Goal: Complete application form

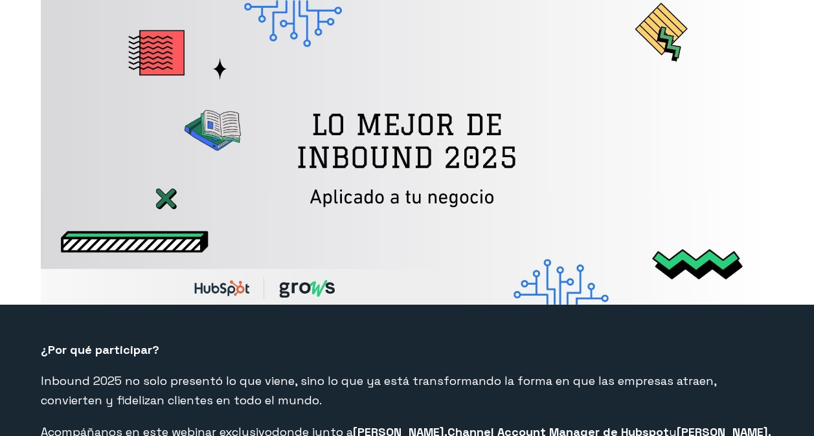
select select "CO"
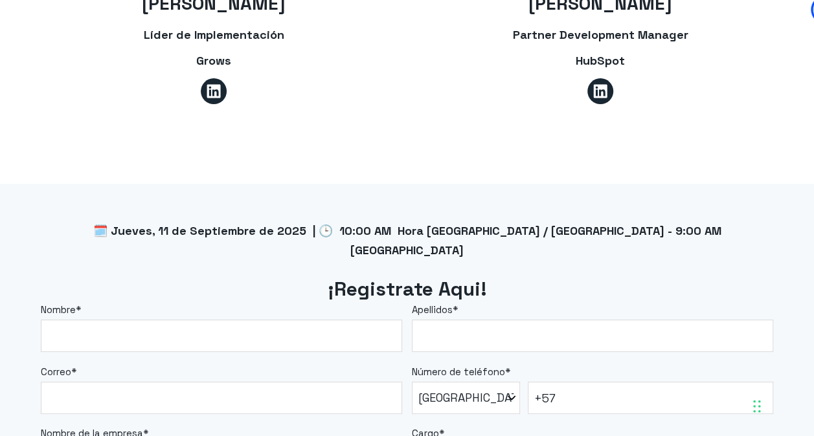
scroll to position [971, 0]
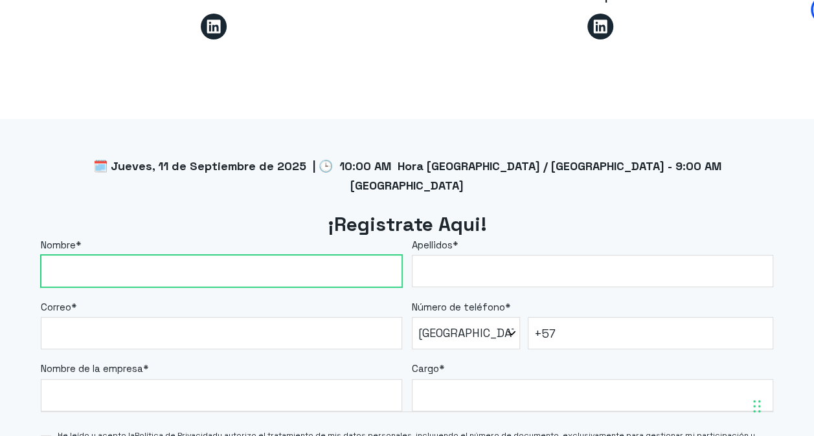
click at [146, 255] on input "Nombre *" at bounding box center [221, 271] width 361 height 32
type input "Katya"
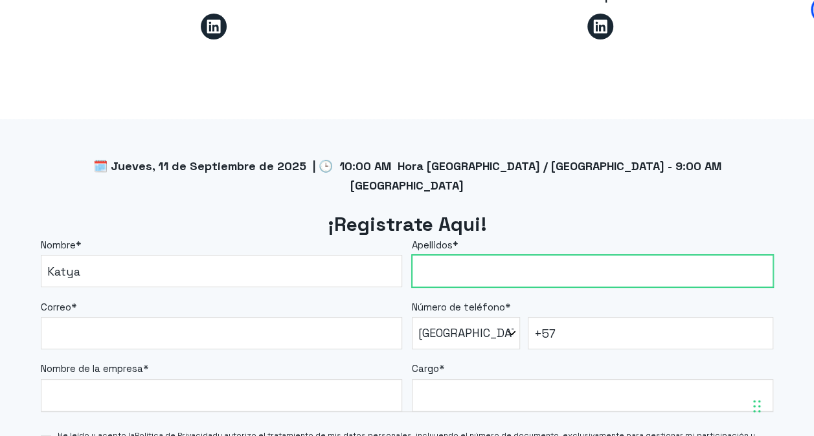
type input "[PERSON_NAME]"
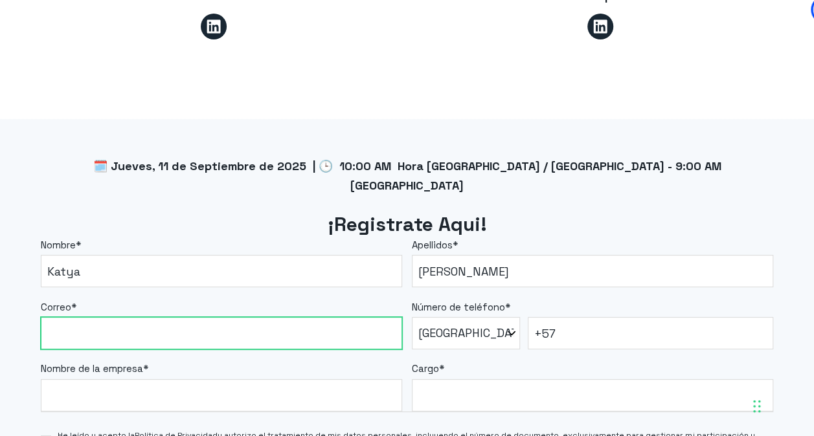
type input "[EMAIL_ADDRESS][DOMAIN_NAME]"
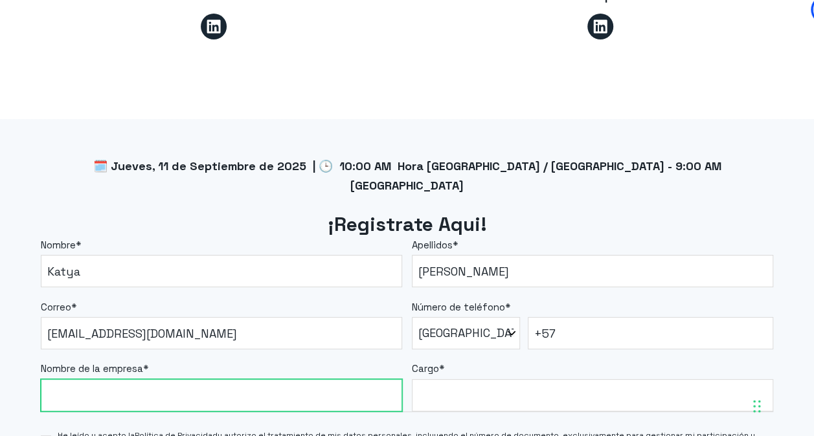
type input "[GEOGRAPHIC_DATA][PERSON_NAME]"
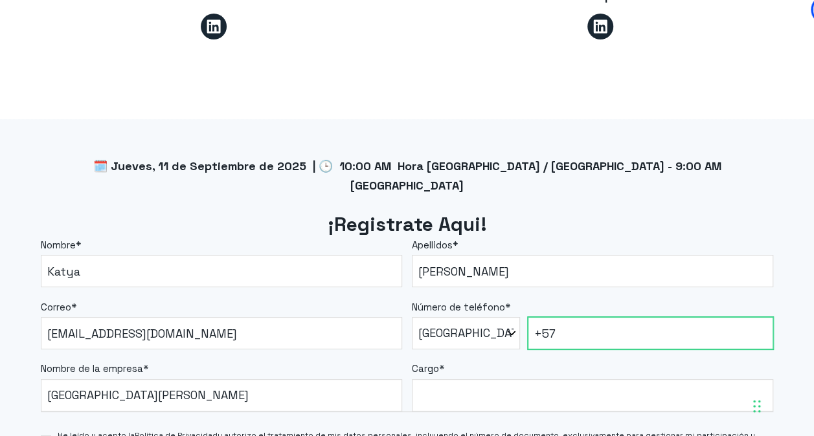
click at [577, 317] on input "+57" at bounding box center [651, 333] width 246 height 32
type input "[PHONE_NUMBER]"
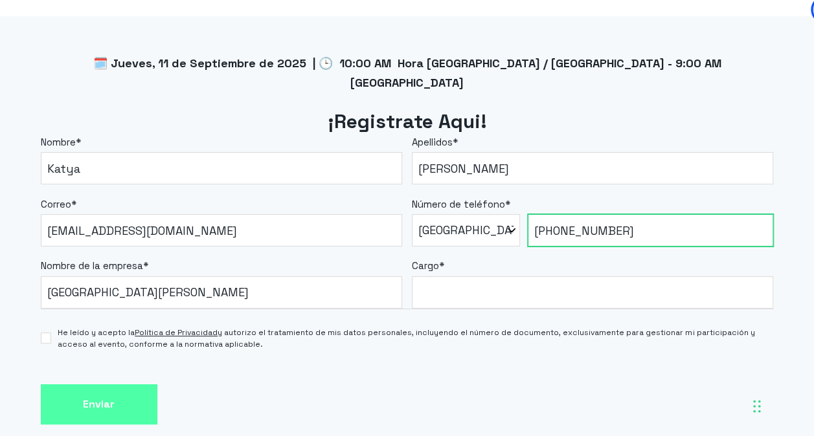
scroll to position [1101, 0]
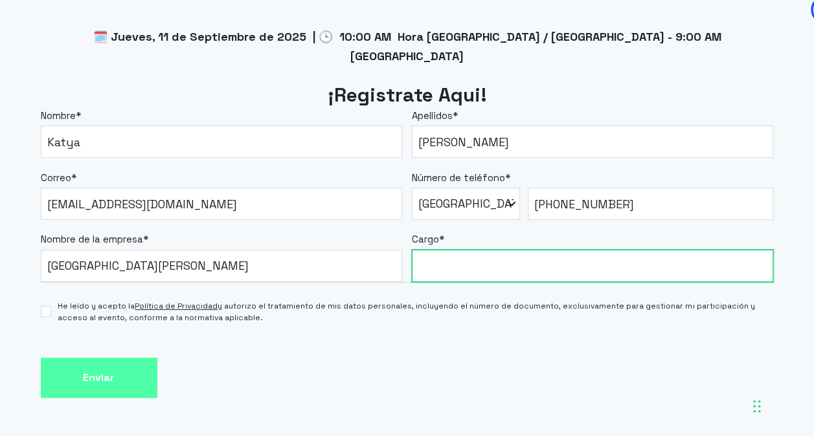
click at [477, 250] on input "Cargo *" at bounding box center [592, 266] width 361 height 32
type input "Analista de Procesos"
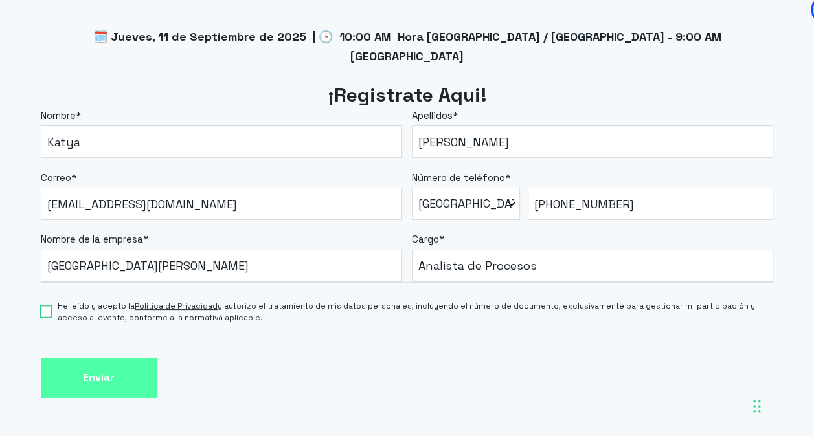
click at [47, 306] on input "He leído y acepto la Política de Privacidad y autorizo el tratamiento de mis da…" at bounding box center [46, 311] width 10 height 11
checkbox input "true"
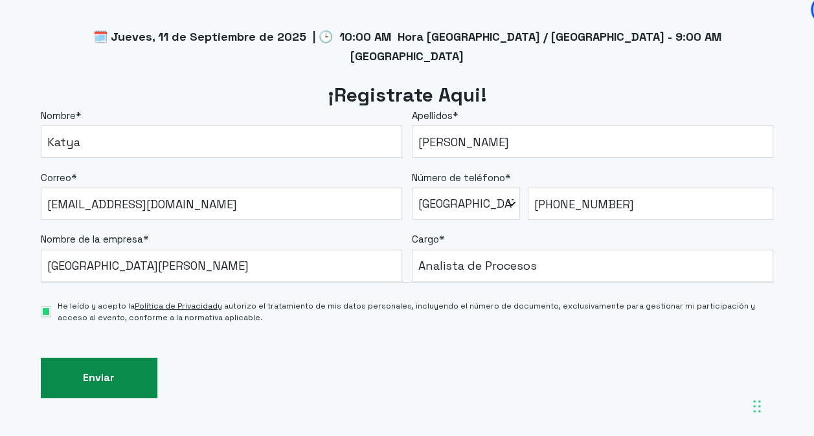
click at [116, 358] on input "Enviar" at bounding box center [99, 378] width 117 height 41
